Goal: Find contact information: Find contact information

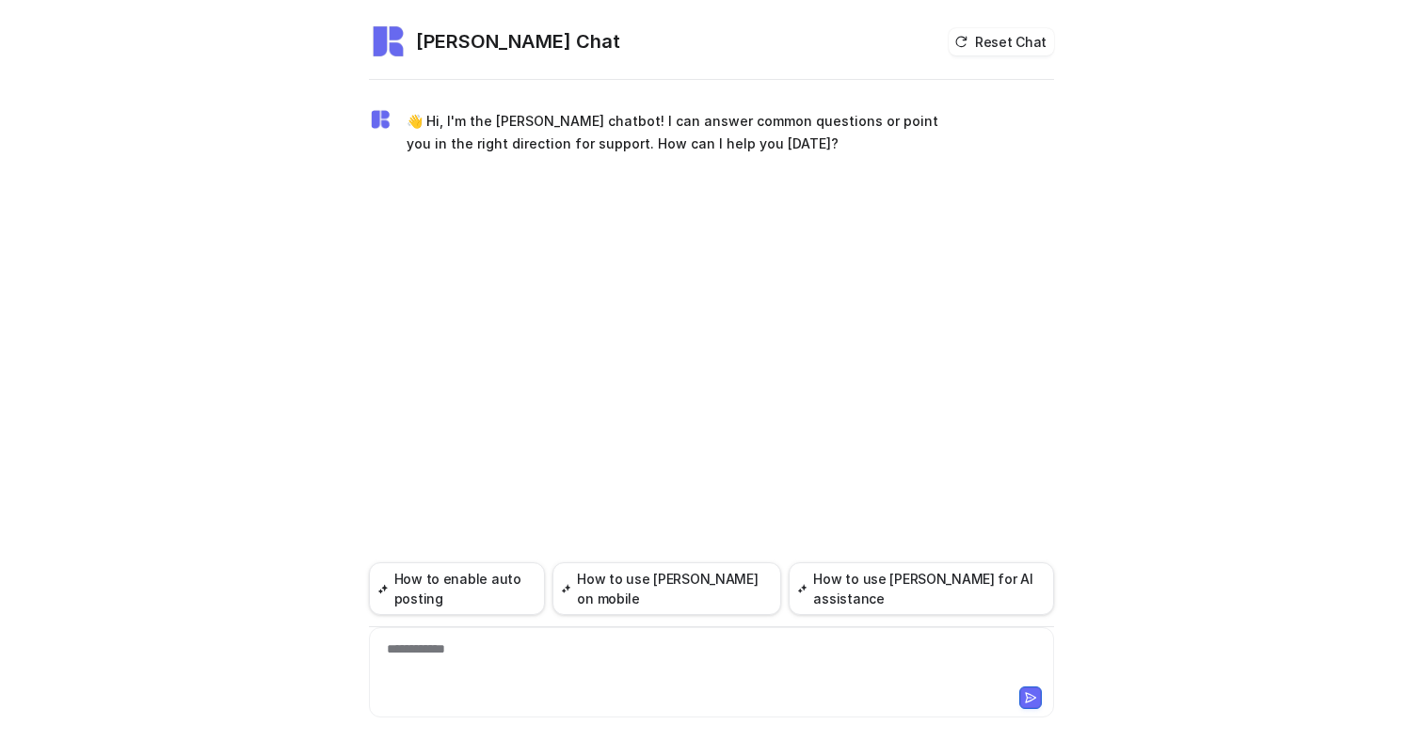
click at [752, 652] on div "**********" at bounding box center [712, 661] width 676 height 43
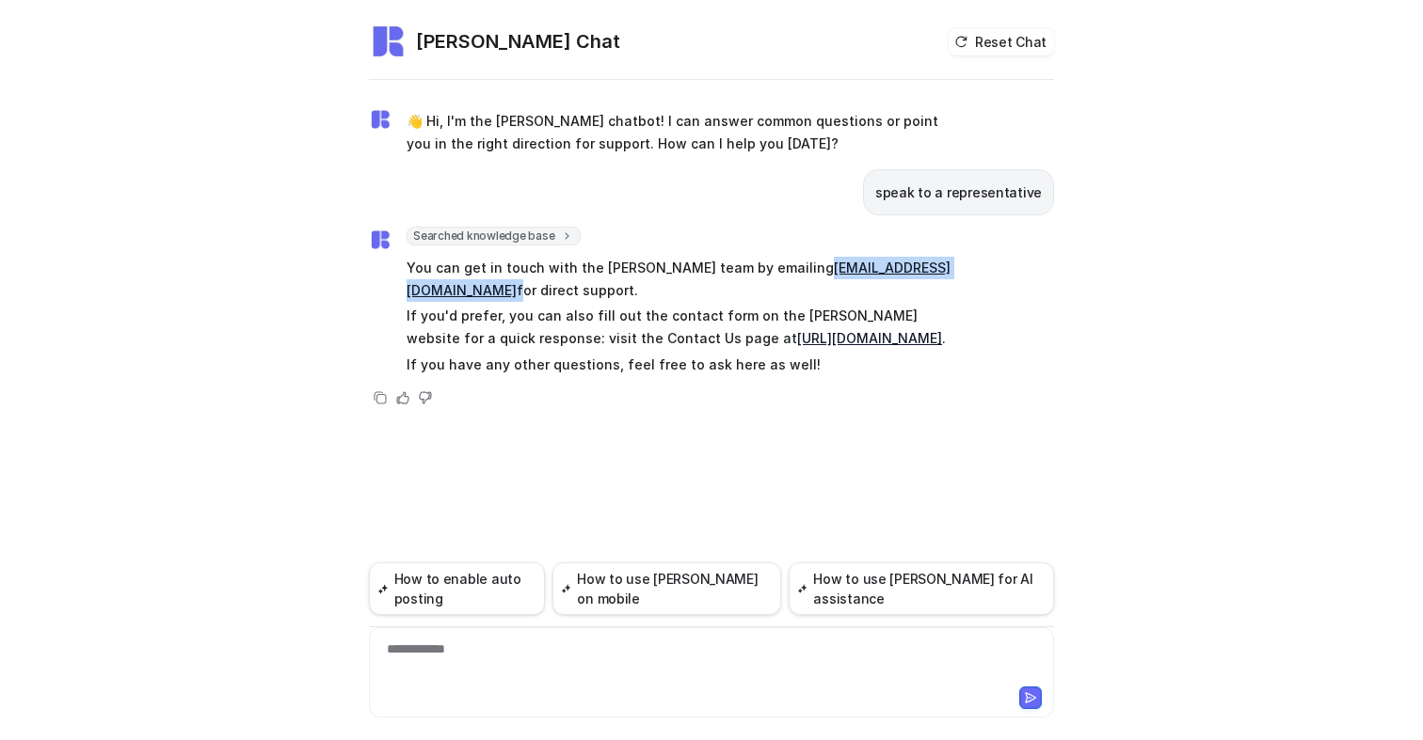
drag, startPoint x: 880, startPoint y: 267, endPoint x: 734, endPoint y: 267, distance: 145.8
click at [734, 267] on p "You can get in touch with the [PERSON_NAME] team by emailing [EMAIL_ADDRESS][DO…" at bounding box center [681, 279] width 550 height 45
copy p "[EMAIL_ADDRESS][DOMAIN_NAME]"
